Goal: Task Accomplishment & Management: Manage account settings

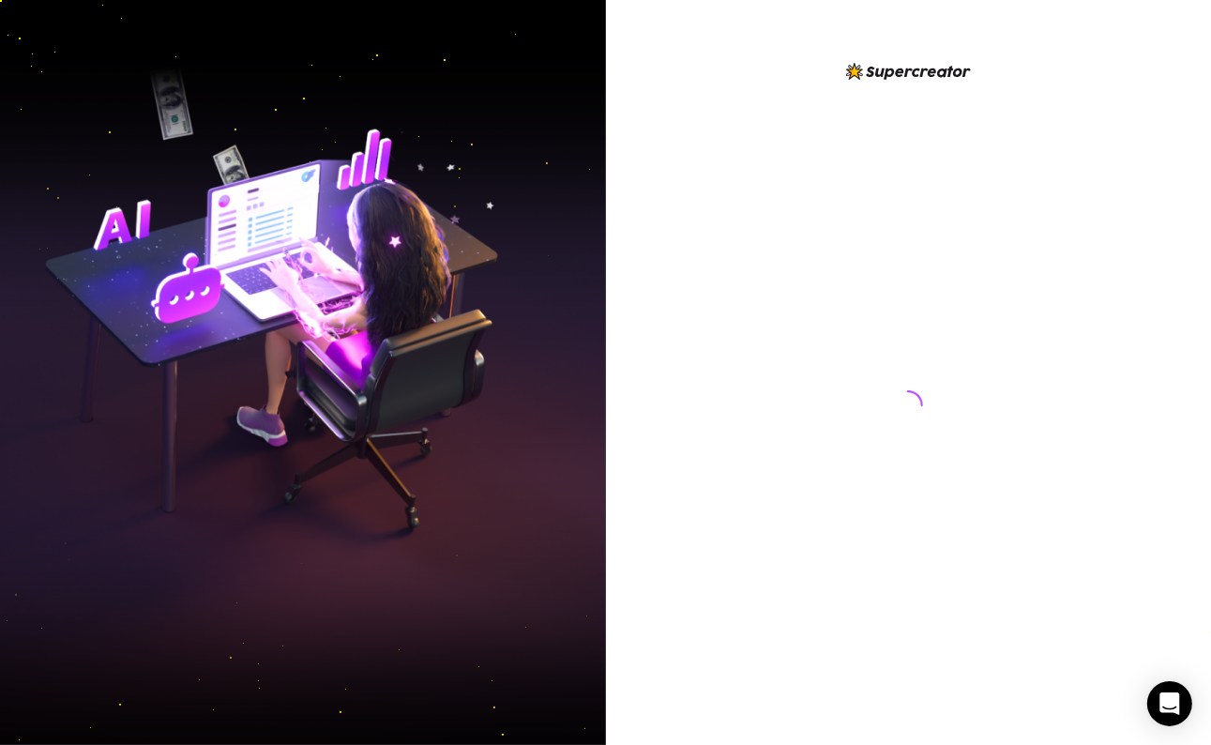
click at [59, 526] on img at bounding box center [303, 372] width 606 height 760
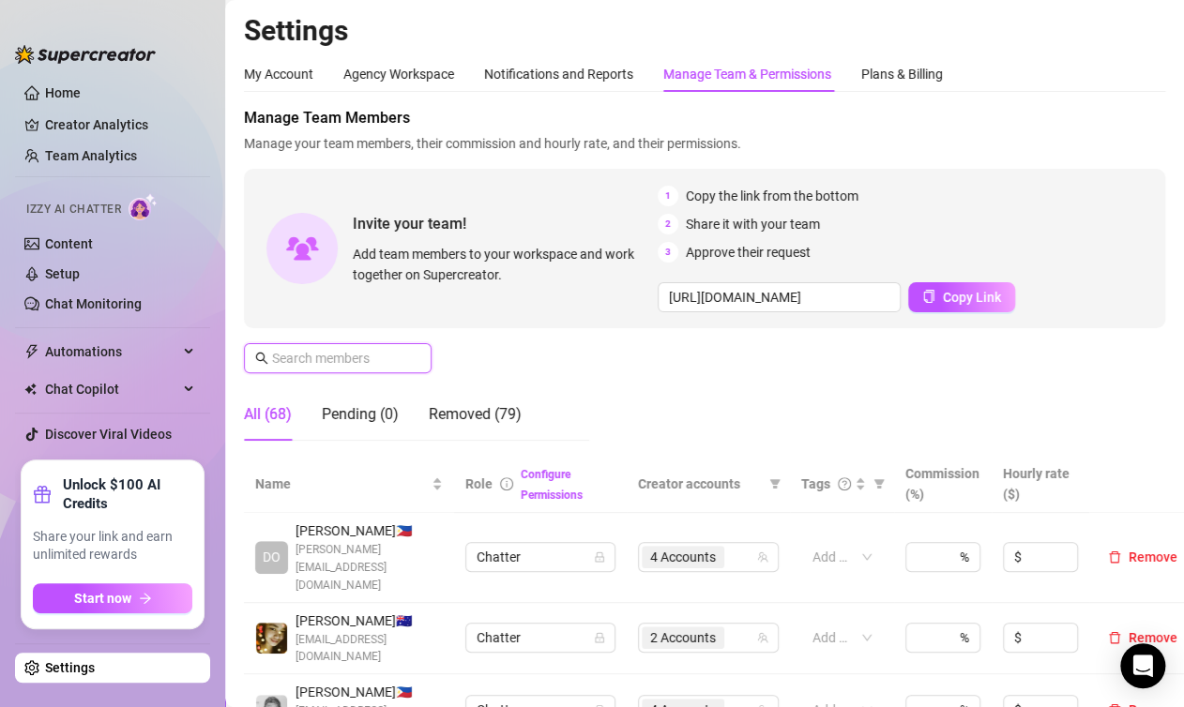
click at [392, 353] on input "text" at bounding box center [338, 358] width 133 height 21
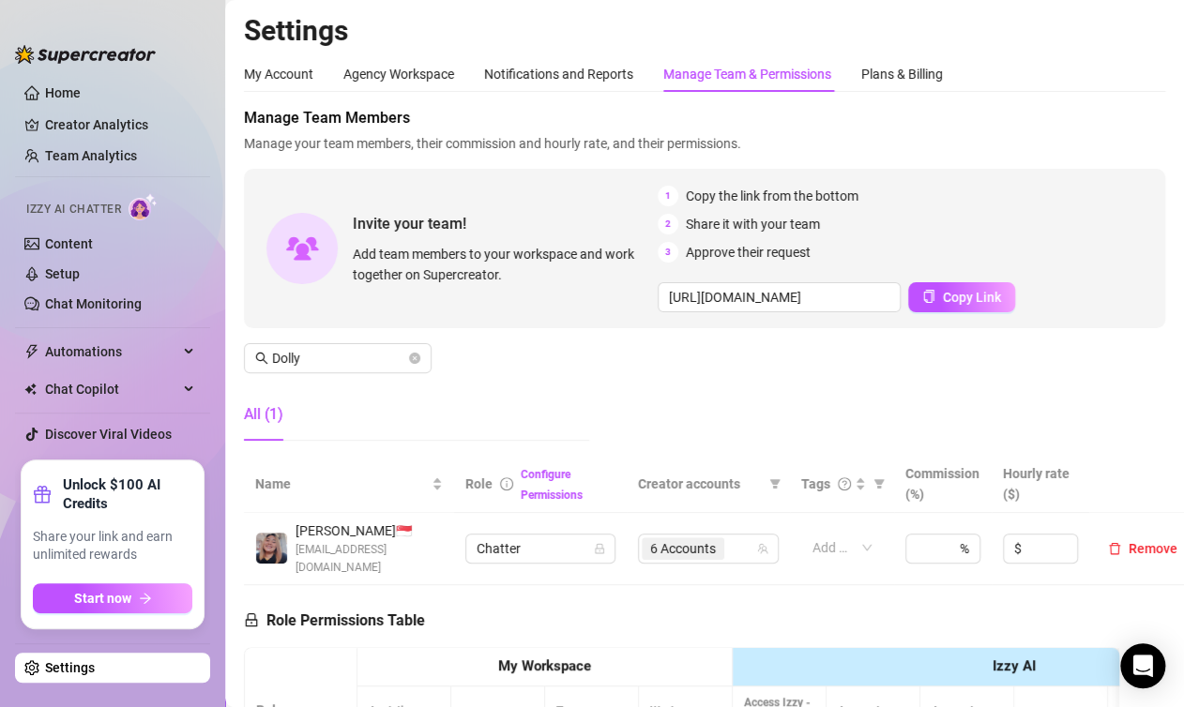
click at [378, 674] on th "My Workspace" at bounding box center [544, 667] width 375 height 38
click at [700, 542] on span "6 Accounts" at bounding box center [683, 548] width 66 height 21
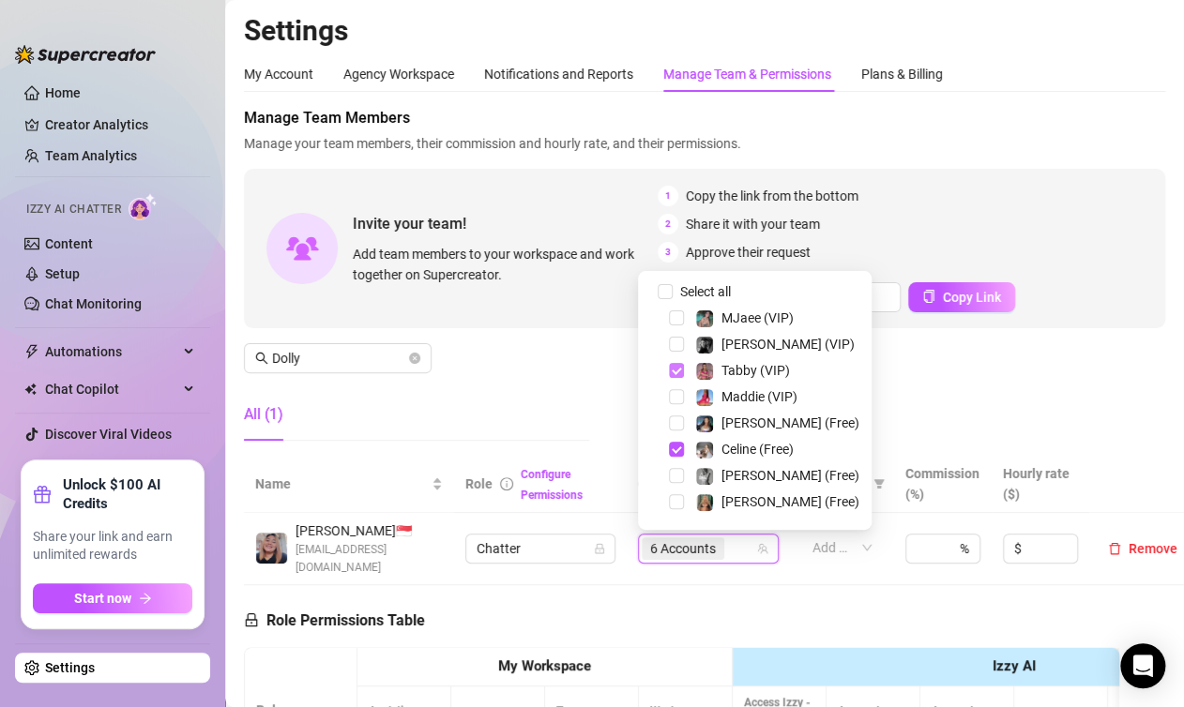
click at [680, 368] on span "Select tree node" at bounding box center [676, 370] width 15 height 15
click at [681, 439] on div "Celine (Free)" at bounding box center [755, 449] width 224 height 23
click at [681, 447] on span "Select tree node" at bounding box center [676, 449] width 15 height 15
click at [678, 341] on span "Select tree node" at bounding box center [676, 344] width 15 height 15
click at [682, 472] on span "Select tree node" at bounding box center [676, 475] width 15 height 15
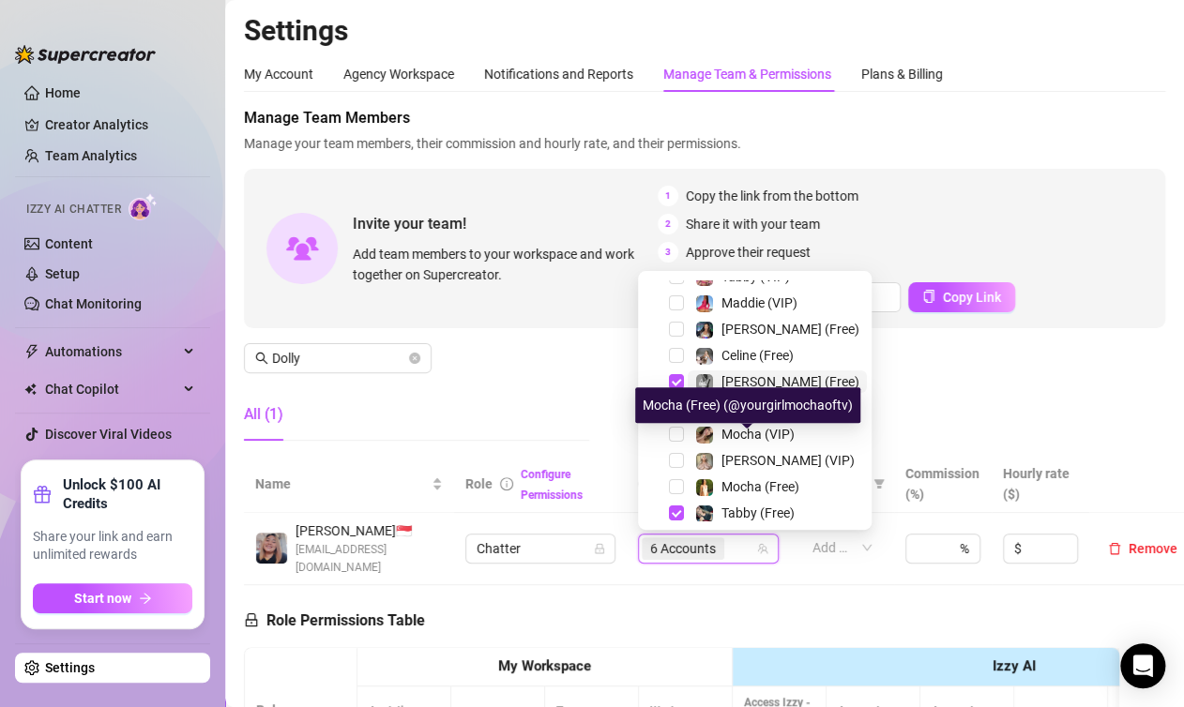
scroll to position [188, 0]
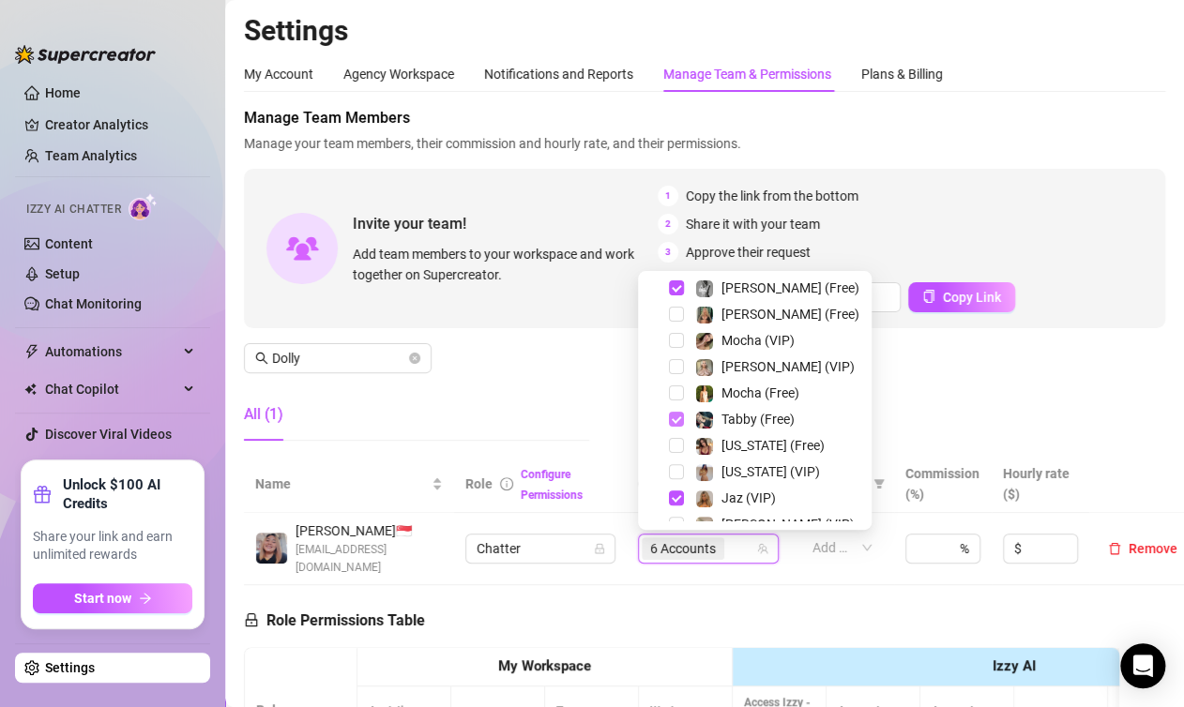
click at [675, 422] on span "Select tree node" at bounding box center [676, 419] width 15 height 15
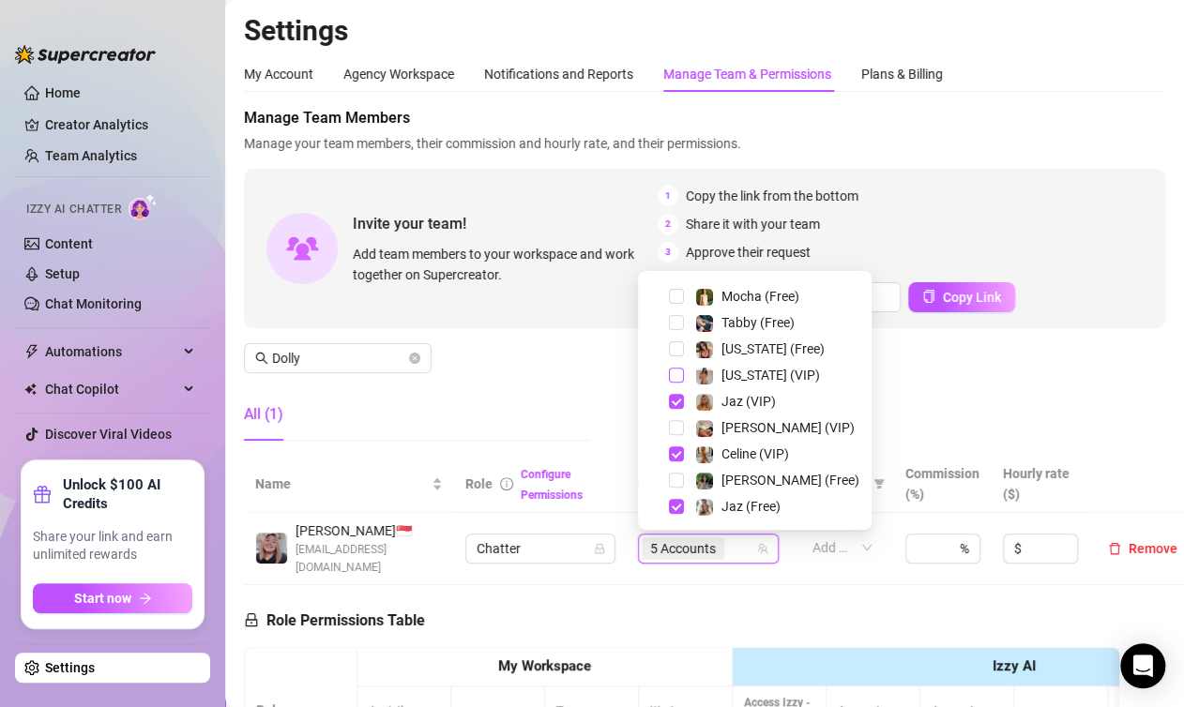
scroll to position [285, 0]
click at [675, 453] on span "Select tree node" at bounding box center [676, 453] width 15 height 15
click at [512, 426] on div "All (1)" at bounding box center [416, 414] width 345 height 53
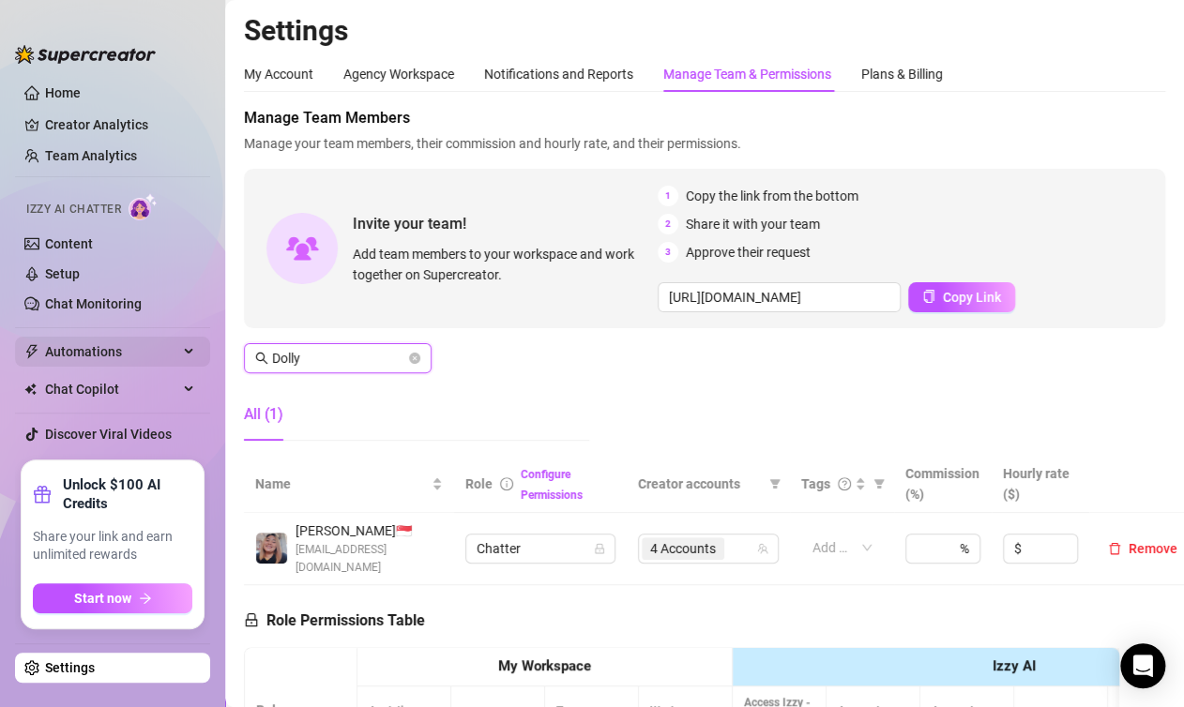
drag, startPoint x: 279, startPoint y: 360, endPoint x: 185, endPoint y: 360, distance: 93.8
click at [185, 360] on div "Home Creator Analytics Team Analytics Izzy AI Chatter Content Setup Chat Monito…" at bounding box center [592, 353] width 1184 height 707
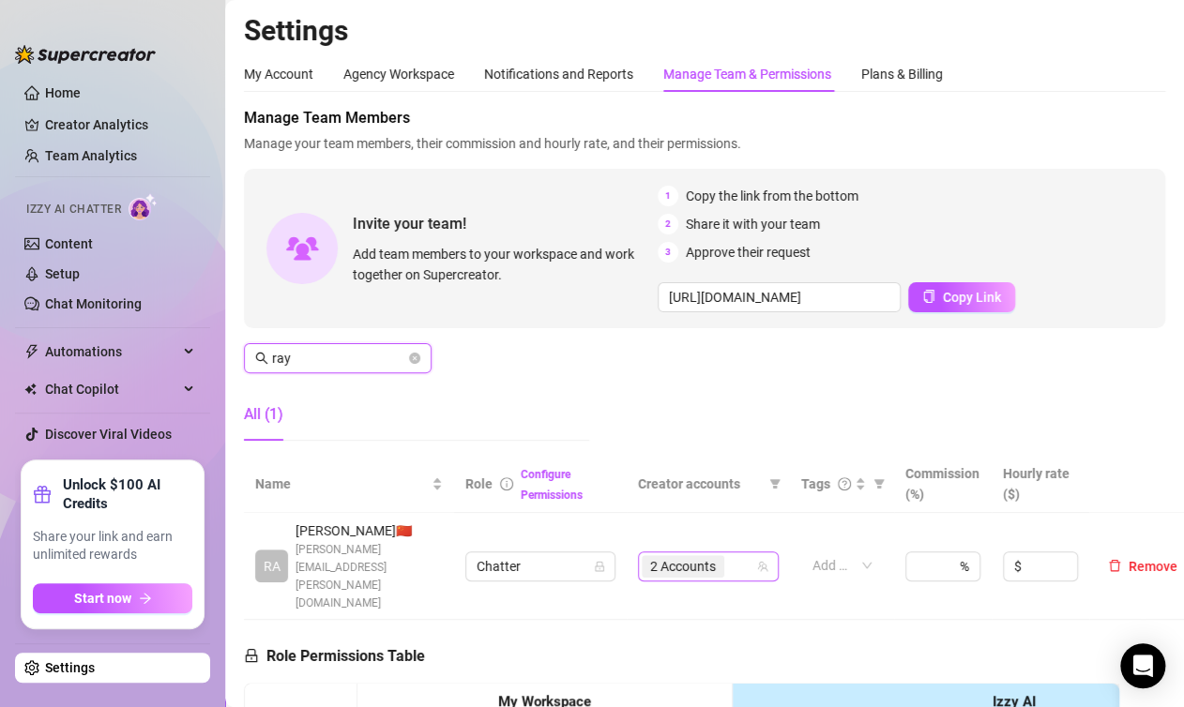
click at [665, 556] on span "2 Accounts" at bounding box center [683, 566] width 66 height 21
type input "ray"
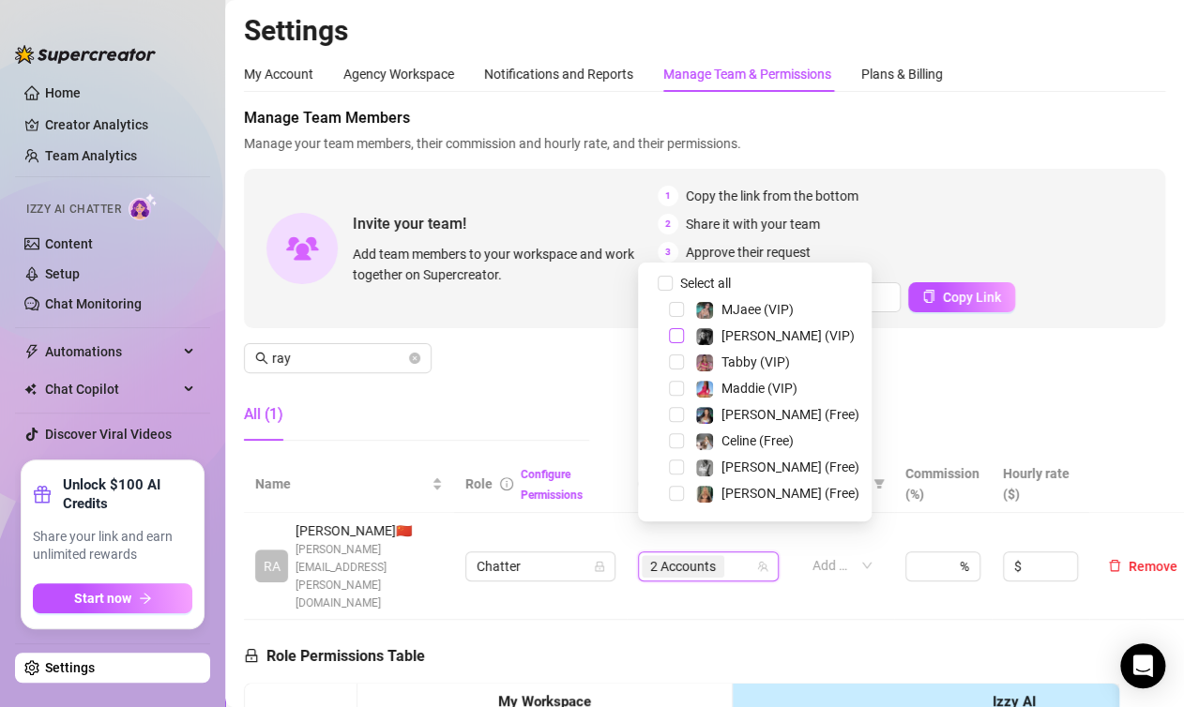
click at [672, 335] on span "Select tree node" at bounding box center [676, 335] width 15 height 15
click at [678, 469] on span "Select tree node" at bounding box center [676, 467] width 15 height 15
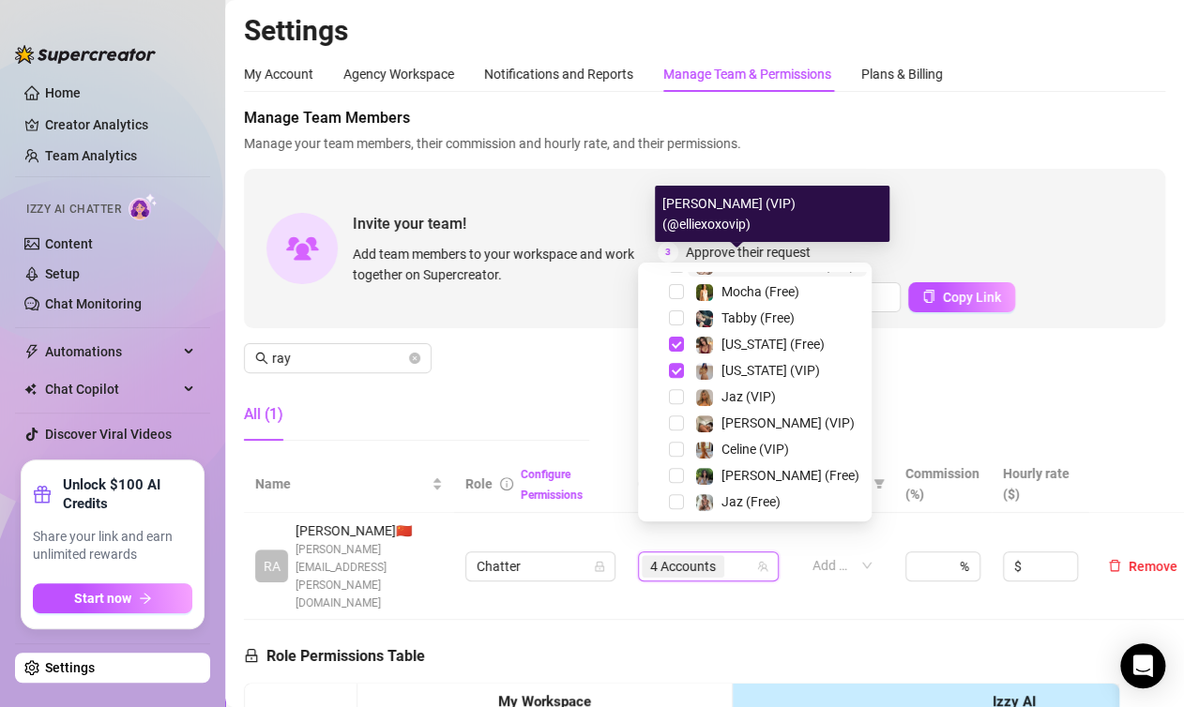
scroll to position [281, 0]
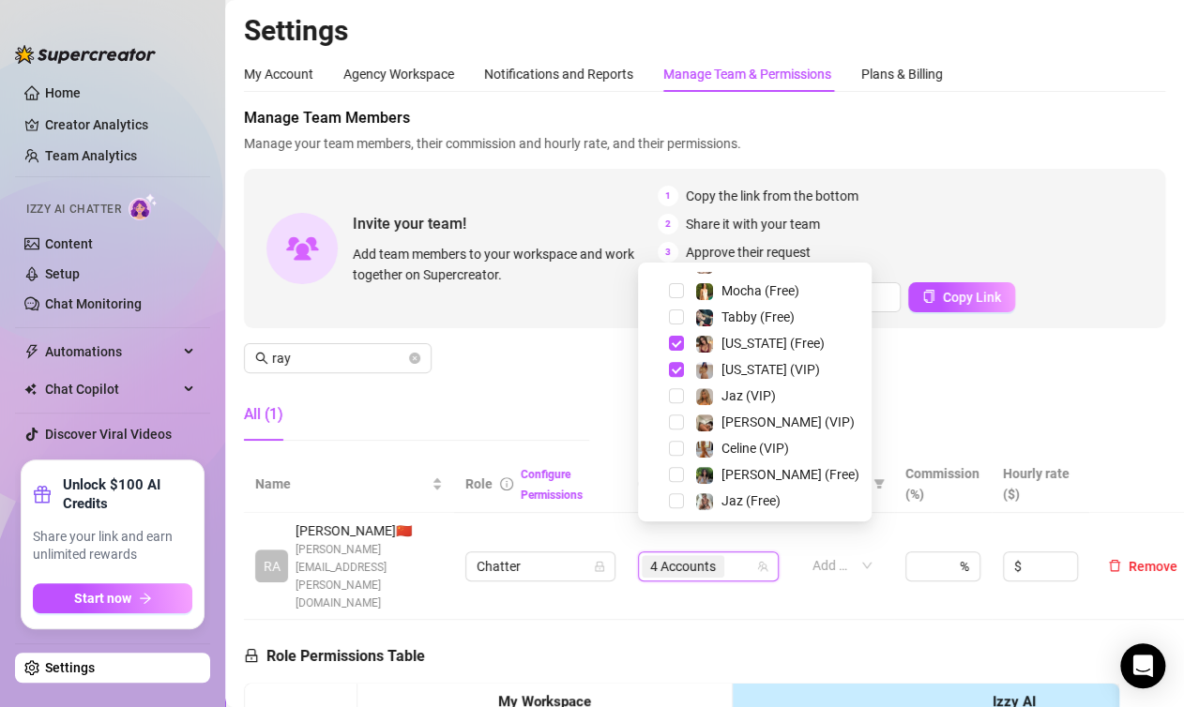
click at [673, 333] on div "[US_STATE] (Free)" at bounding box center [755, 343] width 224 height 23
click at [673, 341] on span "Select tree node" at bounding box center [676, 343] width 15 height 15
click at [676, 366] on span "Select tree node" at bounding box center [676, 369] width 15 height 15
click at [600, 402] on div "Manage Team Members Manage your team members, their commission and hourly rate,…" at bounding box center [704, 281] width 921 height 349
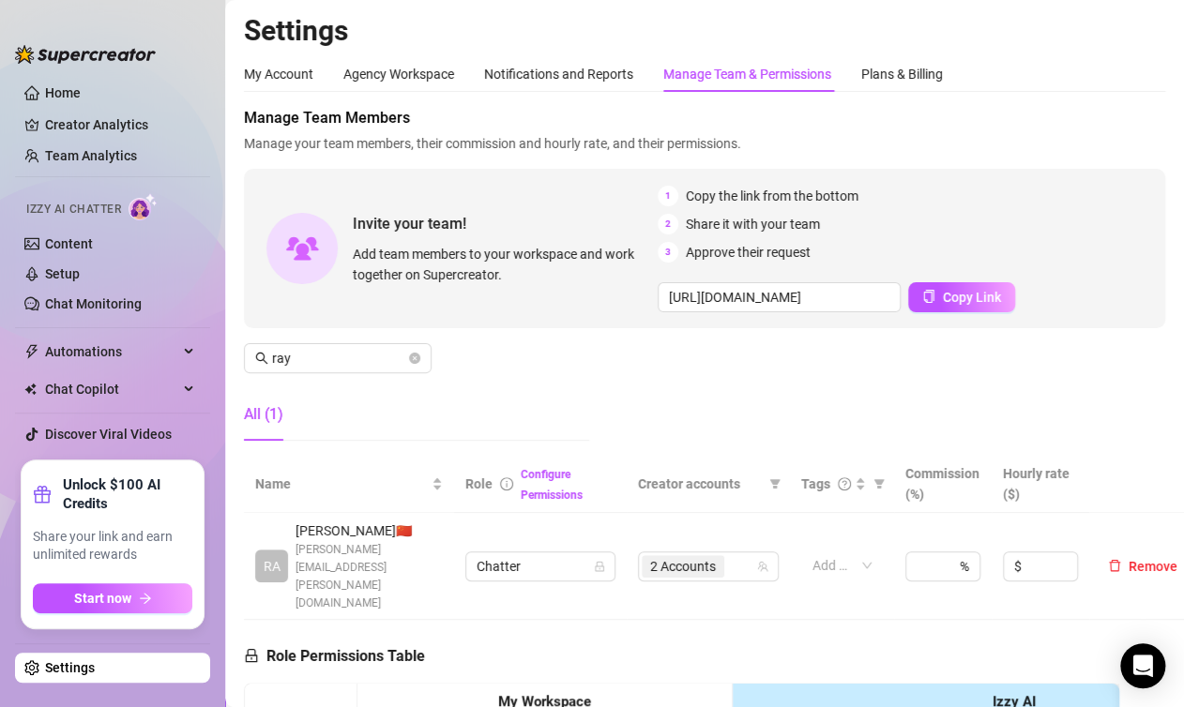
click at [183, 699] on aside "Home Creator Analytics Team Analytics Izzy AI Chatter Content Setup Chat Monito…" at bounding box center [112, 353] width 225 height 707
click at [1092, 148] on span "Manage your team members, their commission and hourly rate, and their permissio…" at bounding box center [704, 143] width 921 height 21
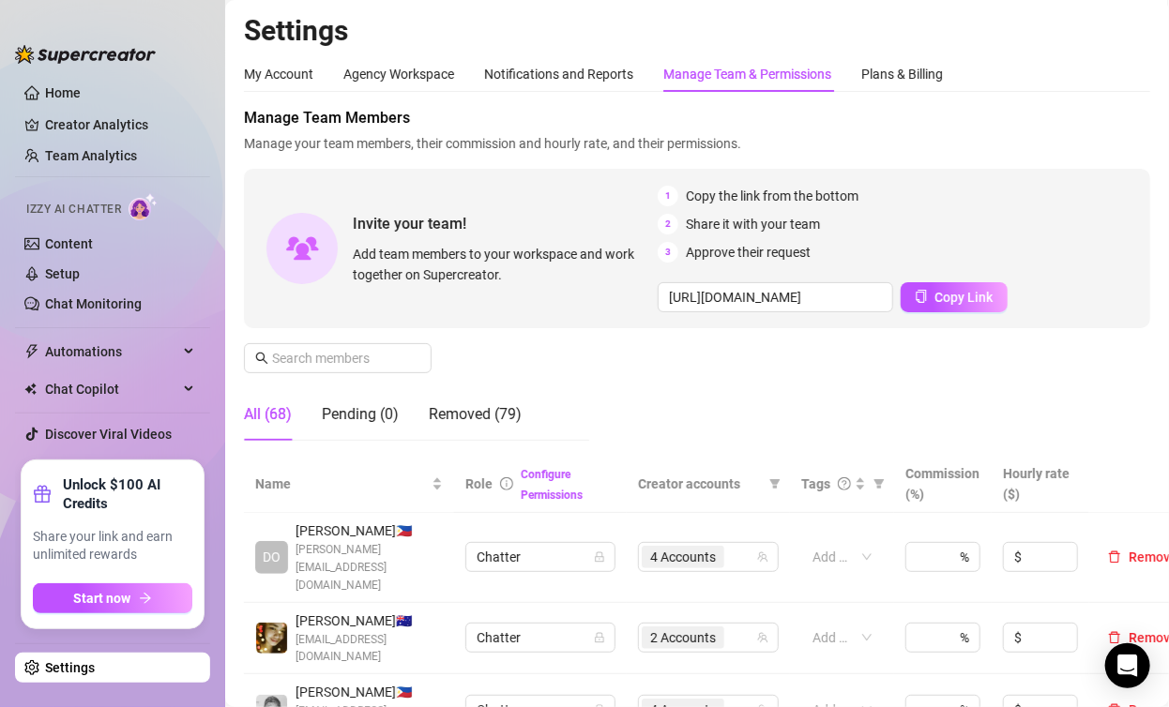
click at [1082, 68] on div "My Account Agency Workspace Notifications and Reports Manage Team & Permissions…" at bounding box center [697, 74] width 906 height 36
